Goal: Book appointment/travel/reservation

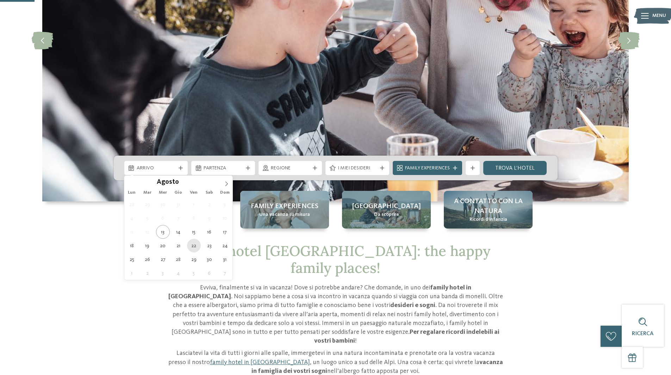
type div "[DATE]"
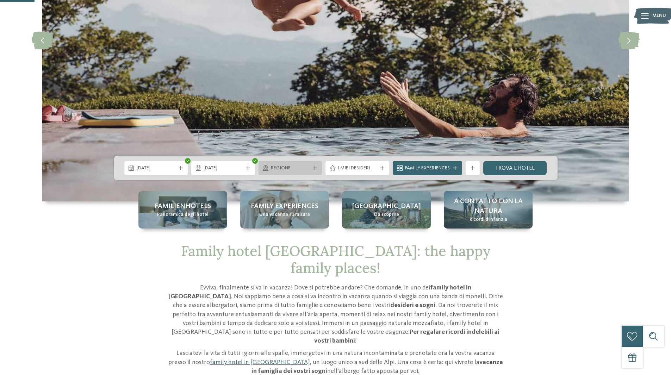
click at [309, 167] on span "Regione" at bounding box center [290, 168] width 39 height 7
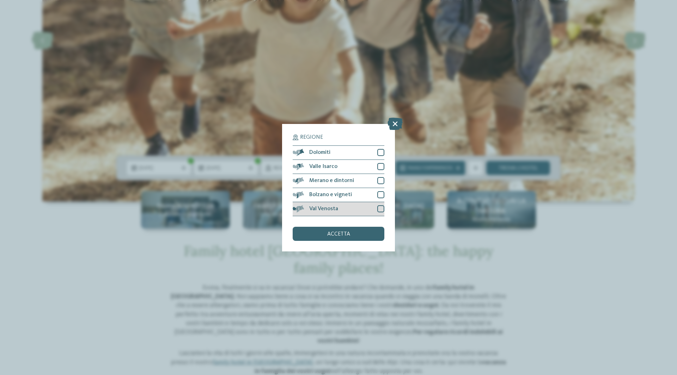
click at [377, 208] on div "Val Venosta" at bounding box center [338, 209] width 92 height 14
click at [365, 230] on div "accetta" at bounding box center [338, 234] width 92 height 14
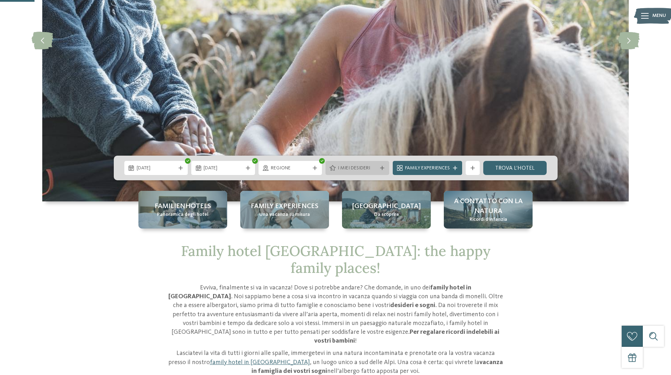
click at [381, 168] on icon at bounding box center [382, 168] width 4 height 4
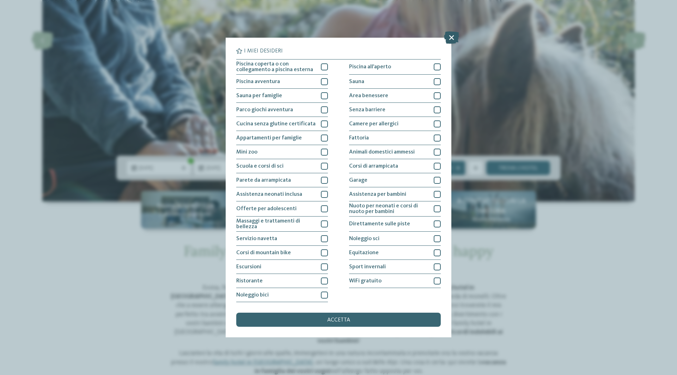
click at [452, 35] on icon at bounding box center [451, 37] width 15 height 12
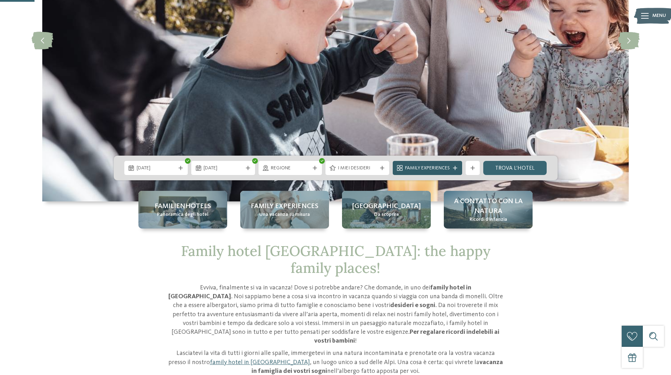
click at [457, 168] on icon at bounding box center [455, 168] width 4 height 4
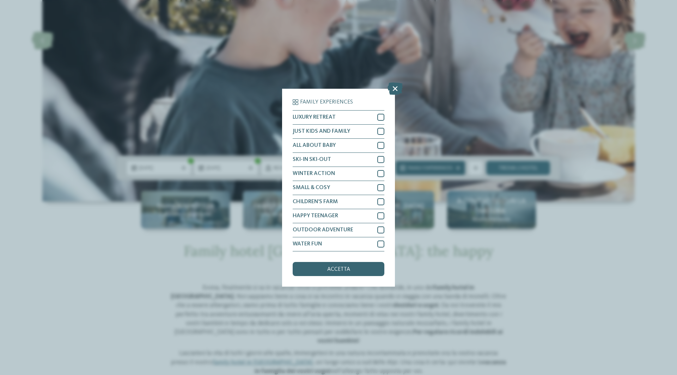
click at [457, 168] on div "Family Experiences LUXURY RETREAT JUST KIDS AND FAMILY" at bounding box center [338, 187] width 677 height 375
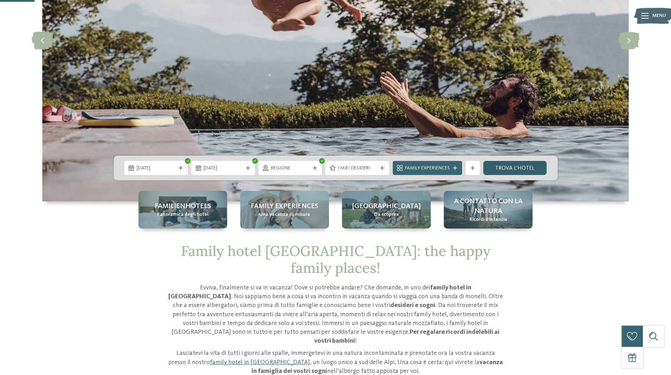
click at [511, 167] on link "trova l’hotel" at bounding box center [515, 168] width 64 height 14
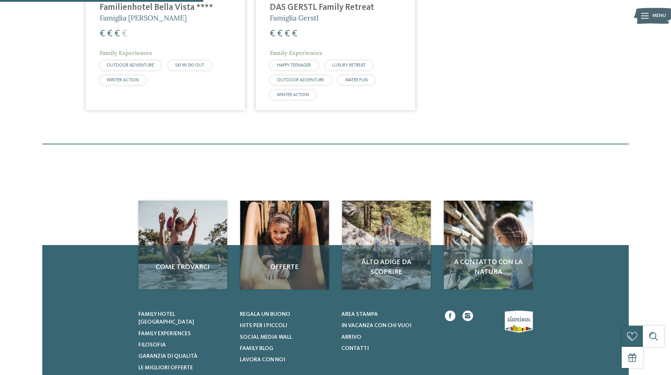
scroll to position [18, 0]
